Goal: Obtain resource: Download file/media

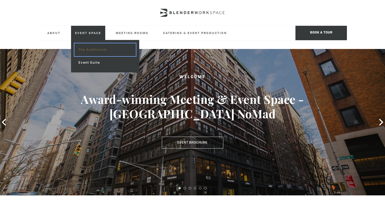
click at [85, 51] on link "The Auditorium" at bounding box center [105, 49] width 62 height 13
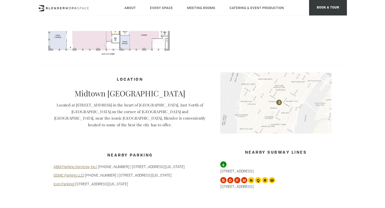
scroll to position [364, 0]
click at [102, 113] on p "Located at 135 Madison Avenue in the heart of NoMad. Just North of Madison Squa…" at bounding box center [130, 115] width 153 height 26
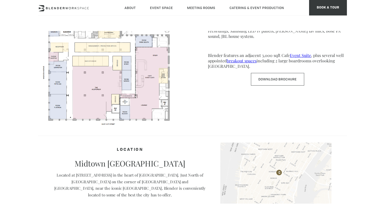
scroll to position [281, 0]
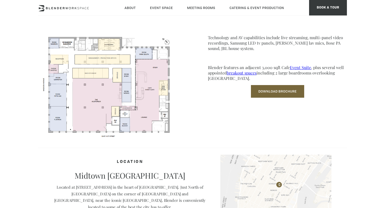
click at [286, 92] on link "Download Brochure" at bounding box center [277, 91] width 53 height 13
